Goal: Transaction & Acquisition: Download file/media

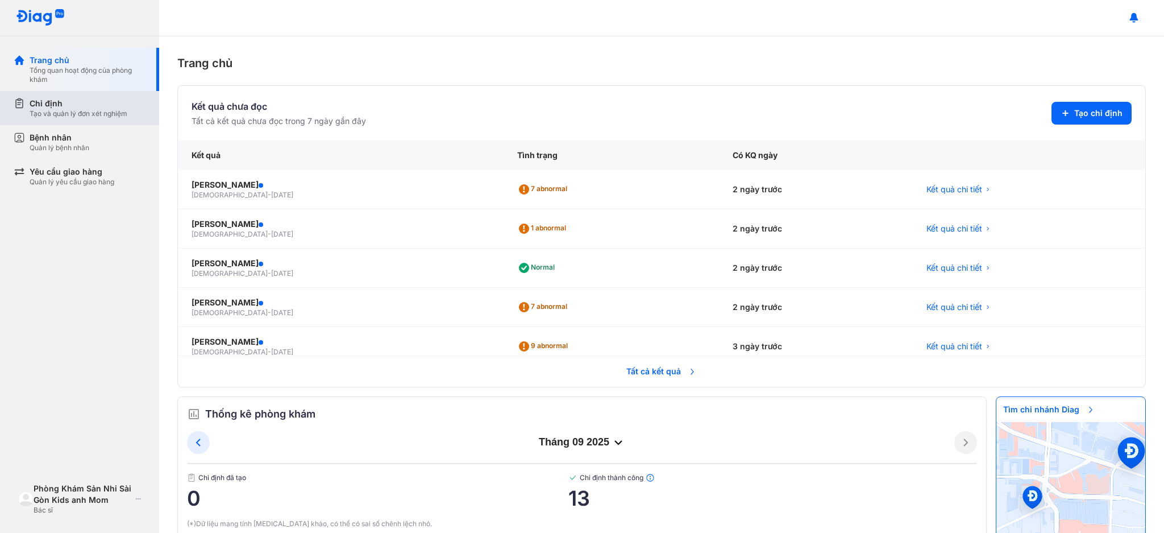
click at [103, 118] on div "Tạo và quản lý đơn xét nghiệm" at bounding box center [79, 113] width 98 height 9
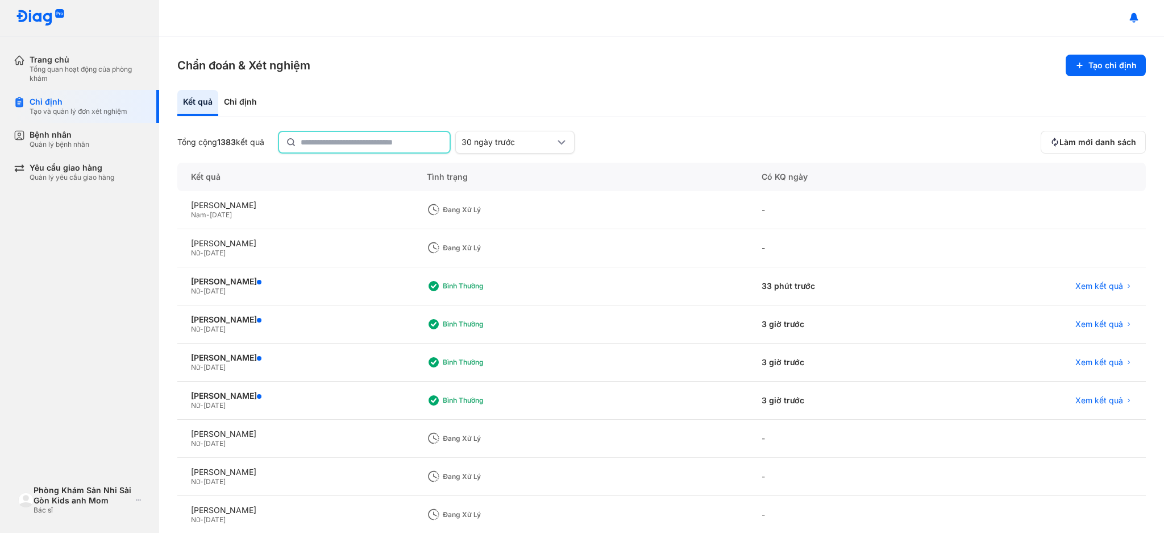
click at [317, 139] on input "text" at bounding box center [372, 142] width 142 height 20
click at [479, 401] on div "Bình thường" at bounding box center [580, 400] width 335 height 38
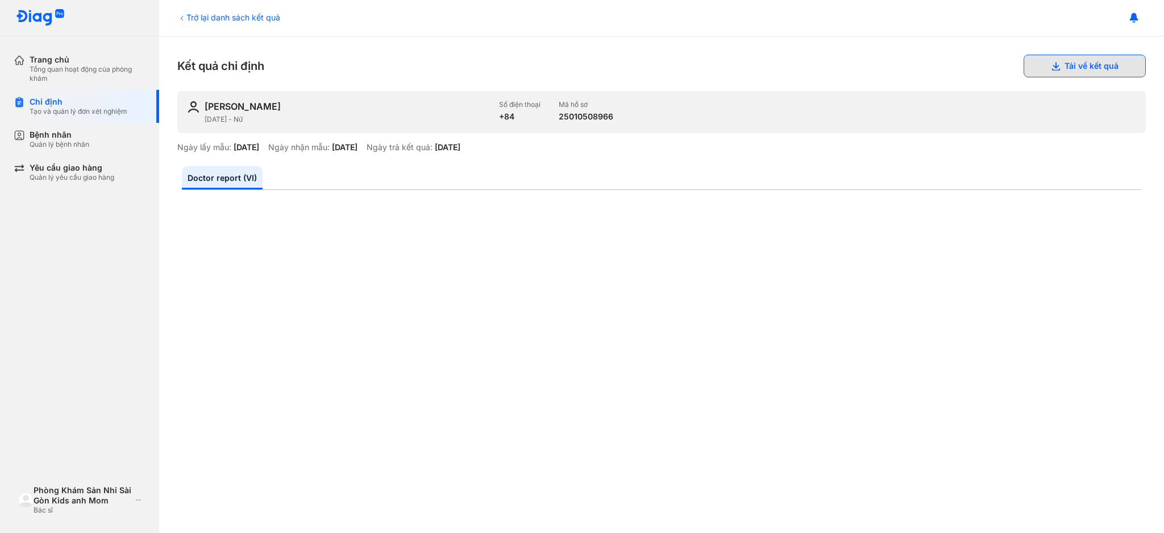
click at [1053, 65] on button "Tải về kết quả" at bounding box center [1085, 66] width 122 height 23
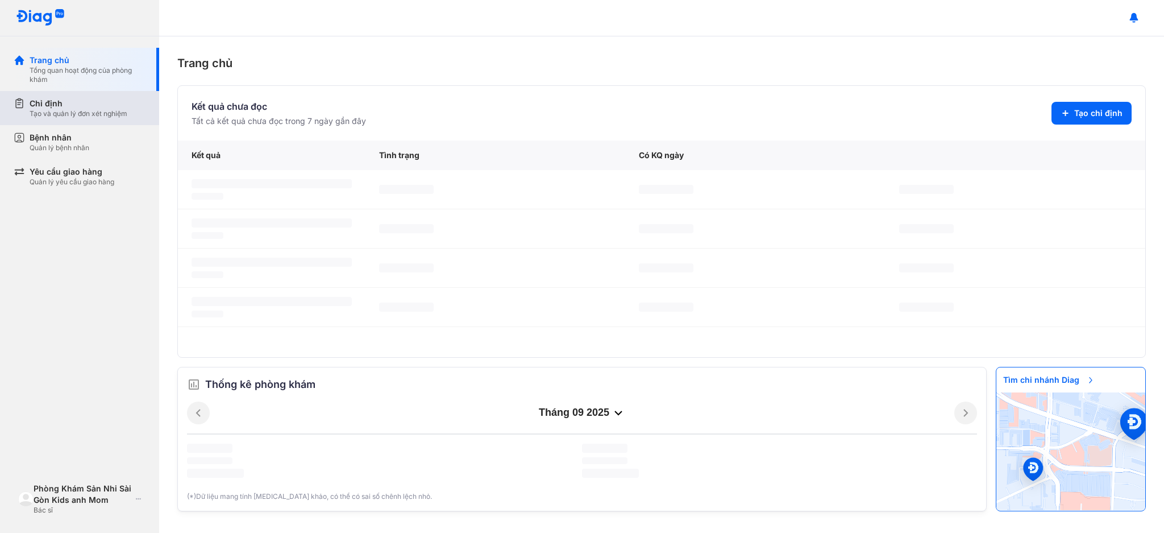
click at [126, 115] on div "Tạo và quản lý đơn xét nghiệm" at bounding box center [79, 113] width 98 height 9
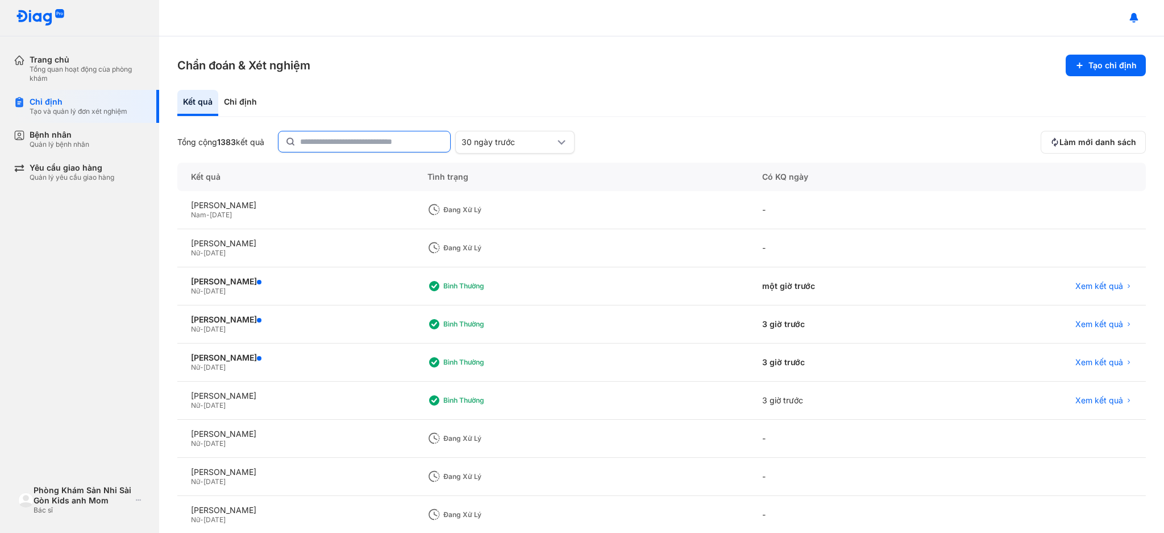
click at [322, 140] on input "text" at bounding box center [371, 141] width 143 height 20
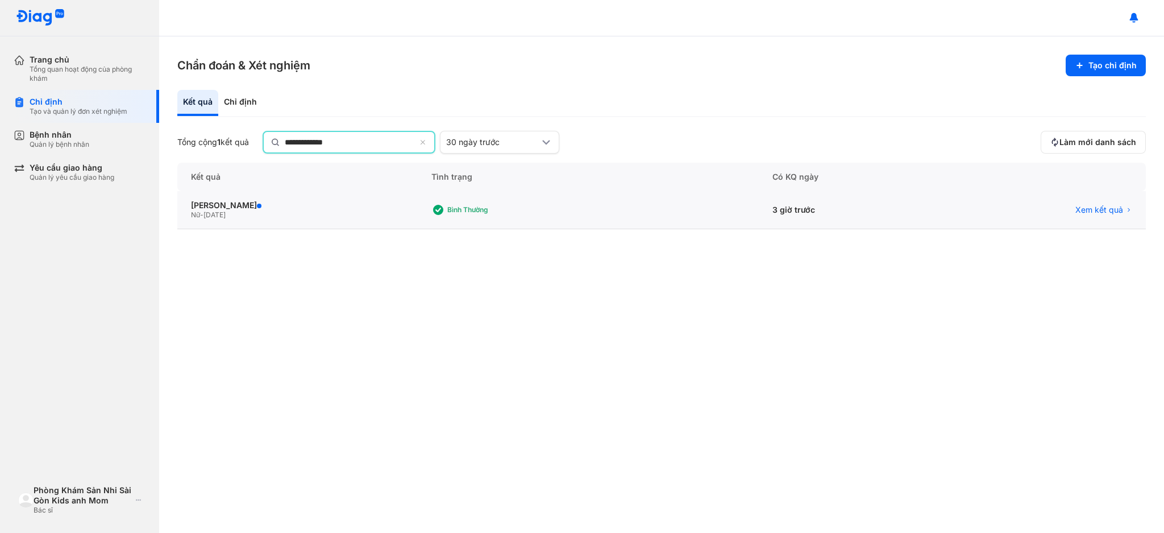
type input "**********"
click at [280, 214] on div "Nữ - 26/10/1993" at bounding box center [297, 214] width 213 height 9
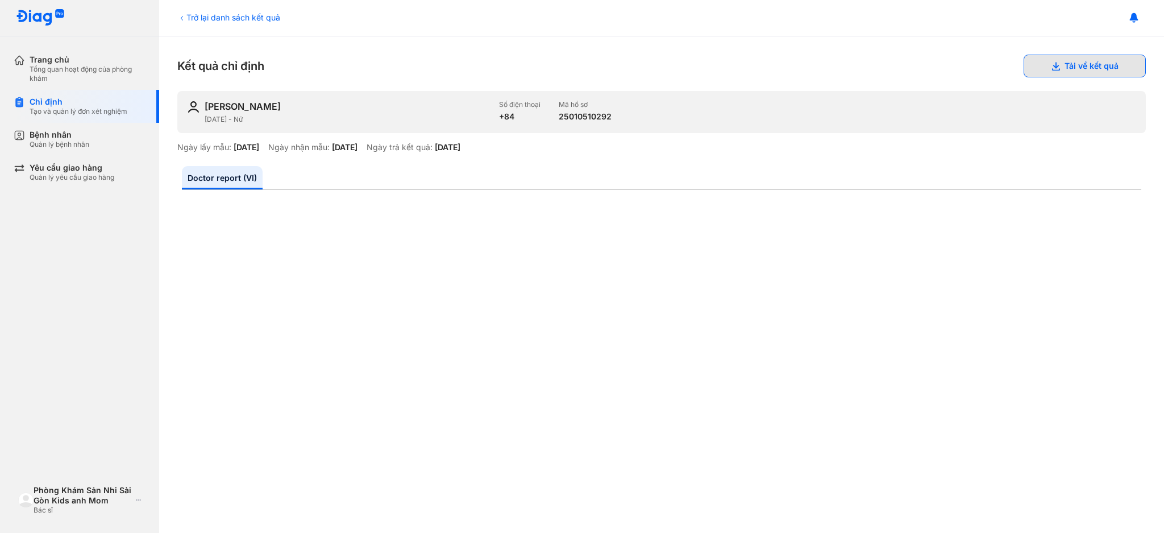
click at [1085, 63] on button "Tải về kết quả" at bounding box center [1085, 66] width 122 height 23
